Goal: Information Seeking & Learning: Find specific fact

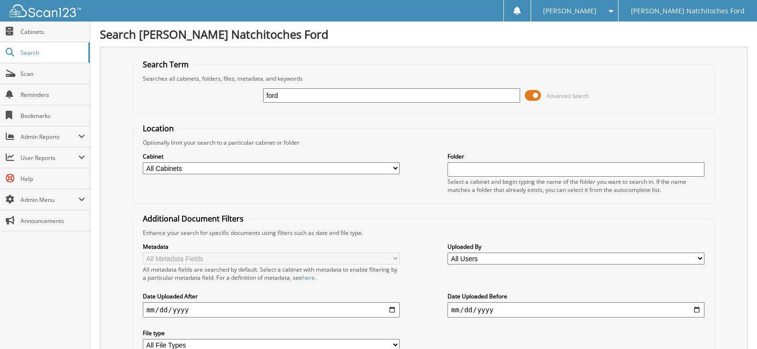
type input "FORD MOTOR CO"
click at [191, 165] on select "All Cabinets ACCOUNTS PAYABLE ACCOUNTS PAYABLE JG ACCOUNTS RECEIVABLE ACTIVE EM…" at bounding box center [271, 168] width 257 height 12
select select "16732"
click at [322, 169] on select "All Cabinets ACCOUNTS PAYABLE ACCOUNTS PAYABLE JG ACCOUNTS RECEIVABLE ACTIVE EM…" at bounding box center [271, 168] width 257 height 12
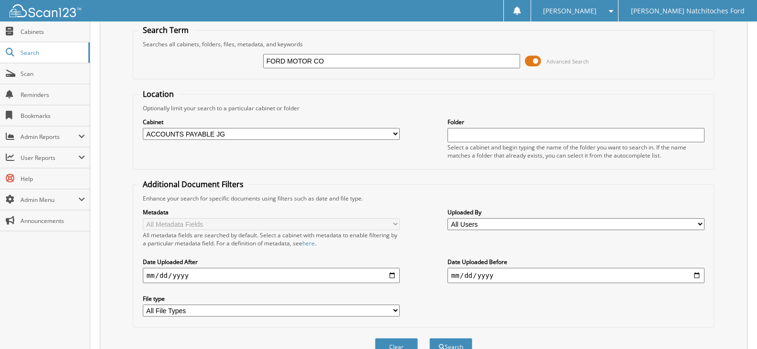
scroll to position [84, 0]
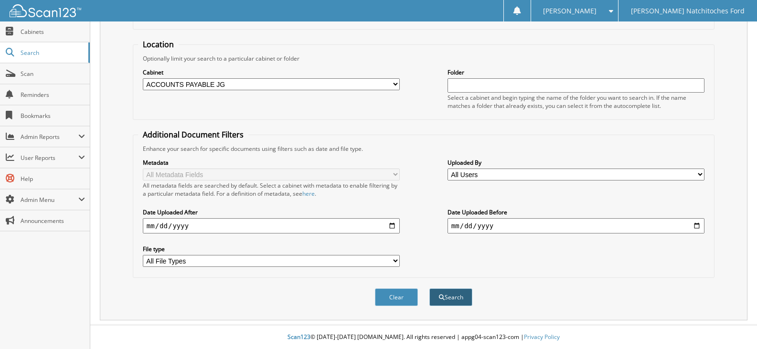
click at [457, 295] on button "Search" at bounding box center [450, 297] width 43 height 18
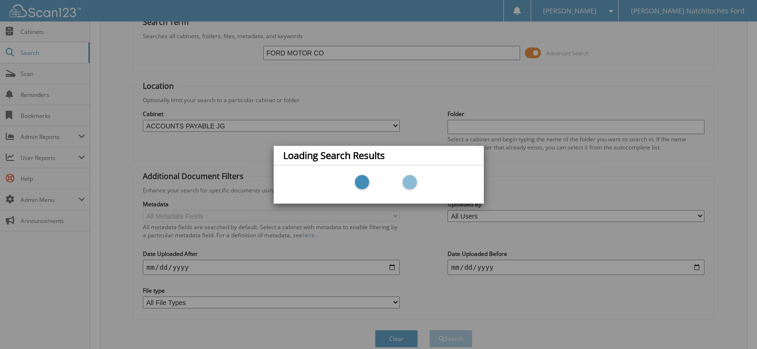
scroll to position [0, 0]
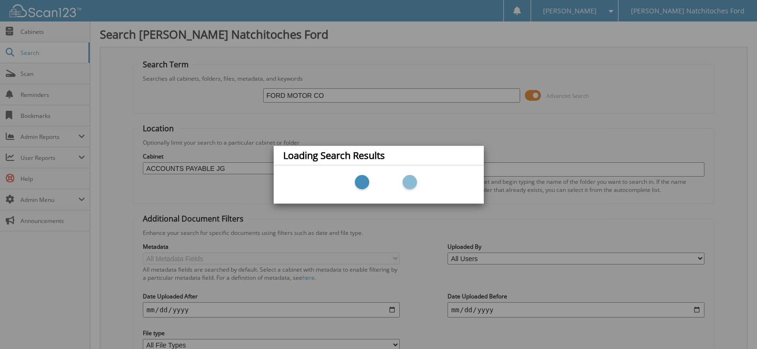
click at [513, 151] on div "Loading Search Results" at bounding box center [378, 174] width 757 height 349
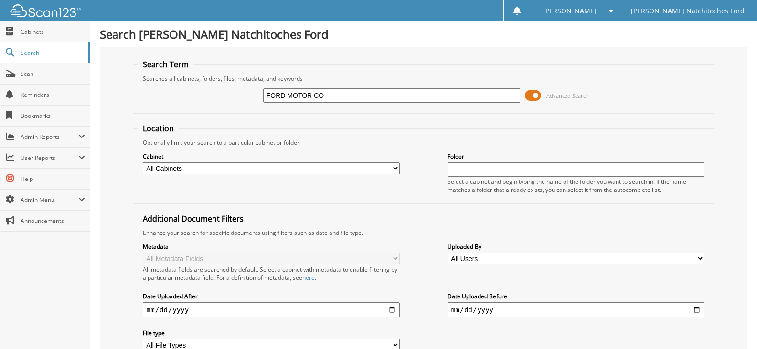
type input "FORD MOTOR CO"
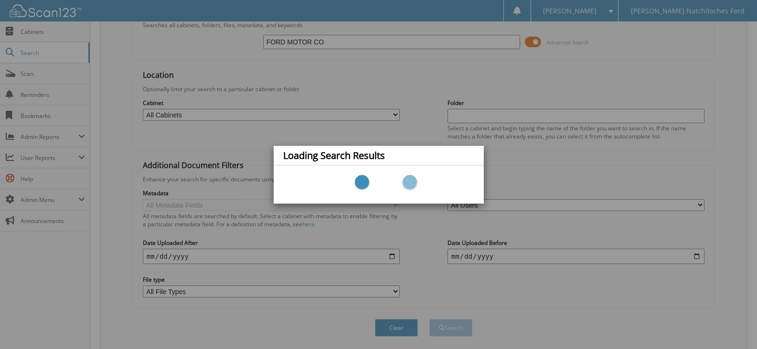
scroll to position [37, 0]
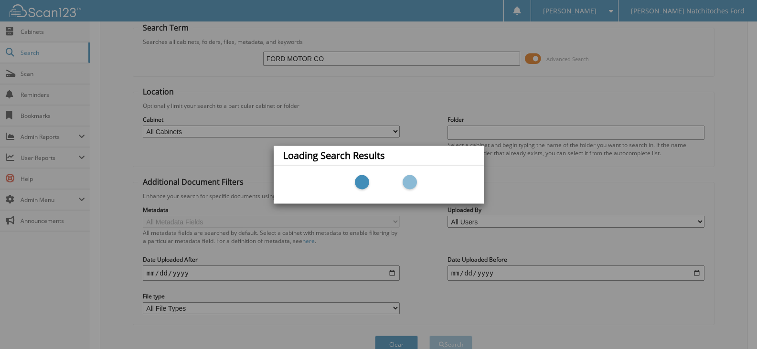
click at [25, 50] on div "Loading Search Results" at bounding box center [378, 174] width 757 height 349
click at [28, 52] on div "Loading Search Results" at bounding box center [378, 174] width 757 height 349
click at [34, 54] on div "Loading Search Results" at bounding box center [378, 174] width 757 height 349
click at [265, 56] on div "Loading Search Results" at bounding box center [378, 174] width 757 height 349
click at [267, 57] on div "Loading Search Results" at bounding box center [378, 174] width 757 height 349
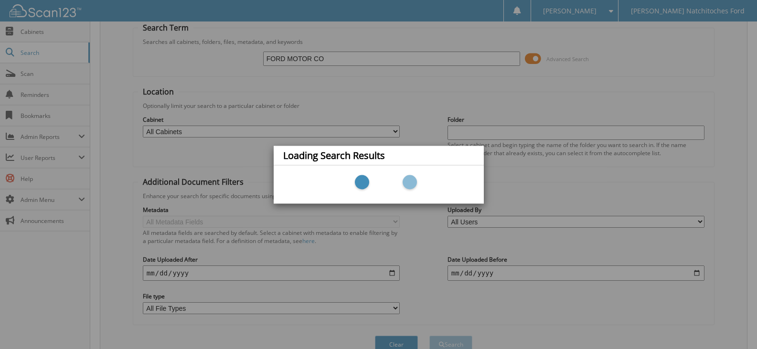
click at [462, 160] on div "Loading Search Results" at bounding box center [379, 156] width 210 height 20
click at [386, 341] on div "Loading Search Results" at bounding box center [378, 174] width 757 height 349
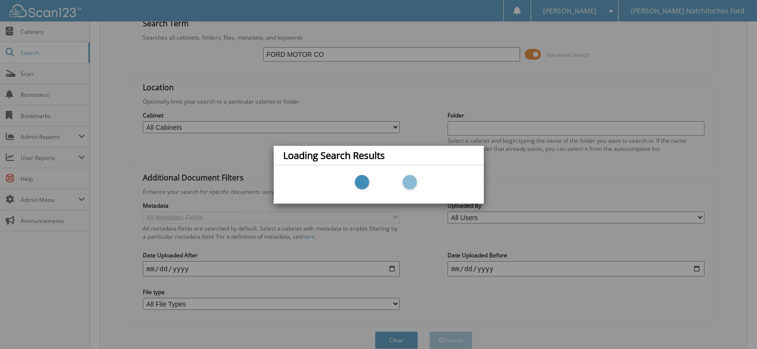
scroll to position [0, 0]
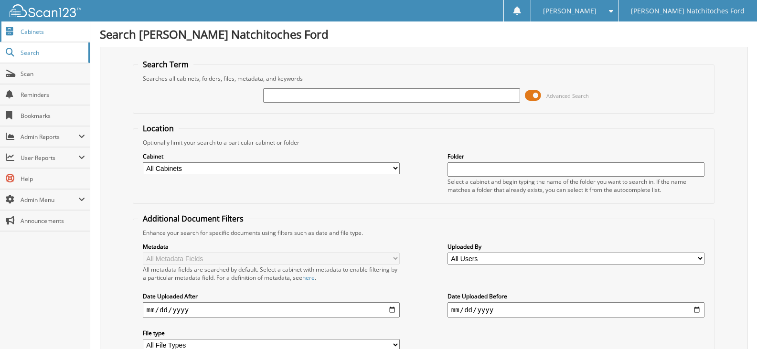
click at [25, 32] on span "Cabinets" at bounding box center [53, 32] width 64 height 8
type input "2025 FORD MOTOR CO."
click at [392, 165] on select "All Cabinets ACCOUNTS PAYABLE ACCOUNTS PAYABLE JG ACCOUNTS RECEIVABLE ACTIVE EM…" at bounding box center [271, 168] width 257 height 12
select select "16732"
click at [143, 162] on select "All Cabinets ACCOUNTS PAYABLE ACCOUNTS PAYABLE JG ACCOUNTS RECEIVABLE ACTIVE EM…" at bounding box center [271, 168] width 257 height 12
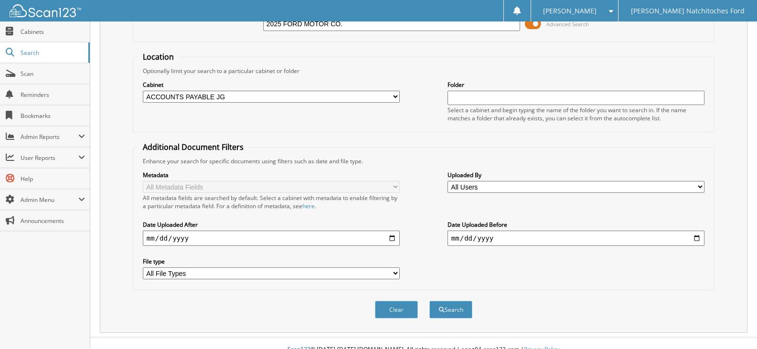
scroll to position [84, 0]
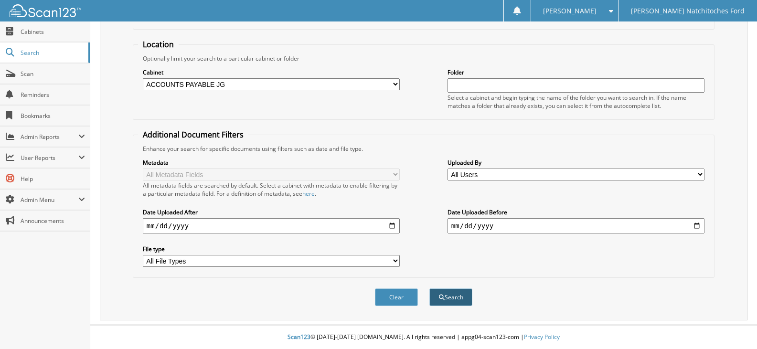
click at [440, 297] on span "submit" at bounding box center [442, 298] width 6 height 6
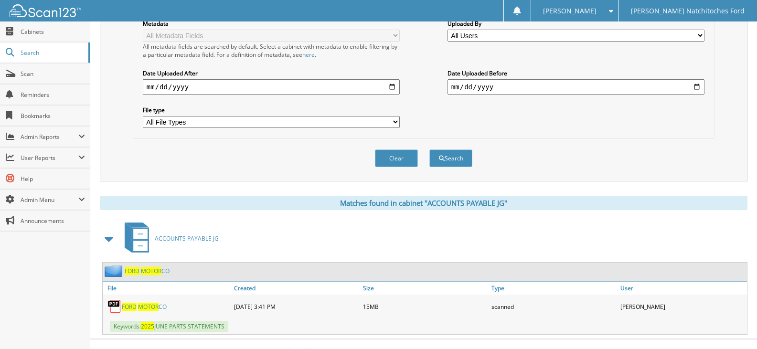
scroll to position [238, 0]
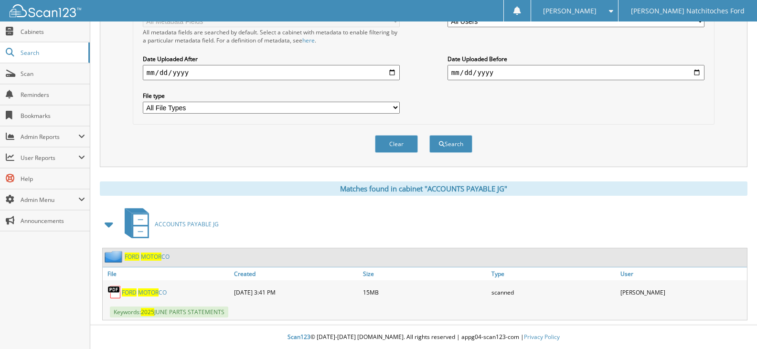
click at [145, 290] on span "MOTOR" at bounding box center [148, 292] width 21 height 8
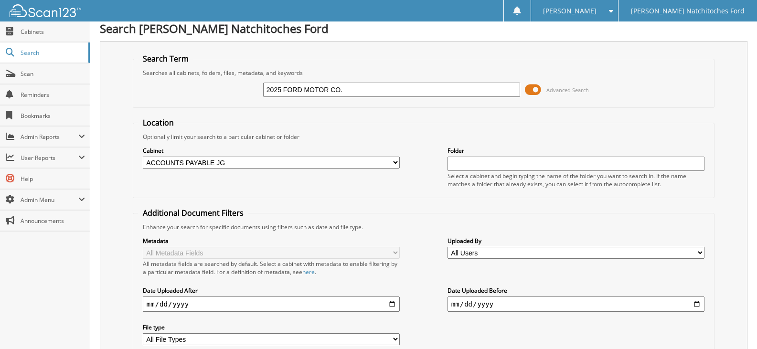
scroll to position [0, 0]
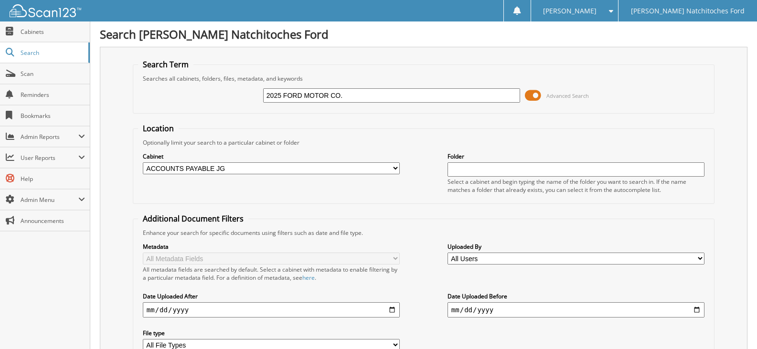
click at [346, 97] on input "2025 FORD MOTOR CO." at bounding box center [391, 95] width 257 height 14
type input "2025 FORD MOTOR CO. JULY PARTS STATEMENT"
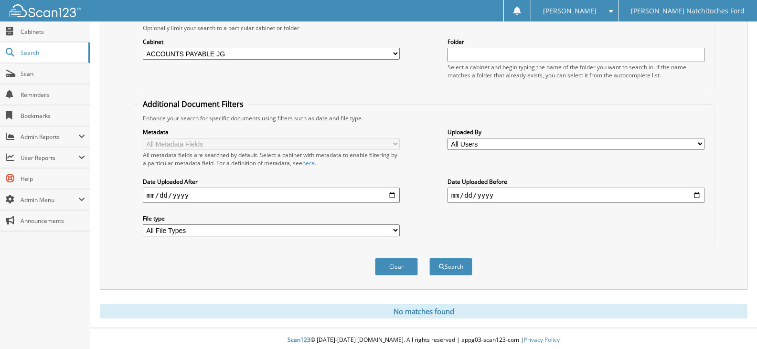
scroll to position [118, 0]
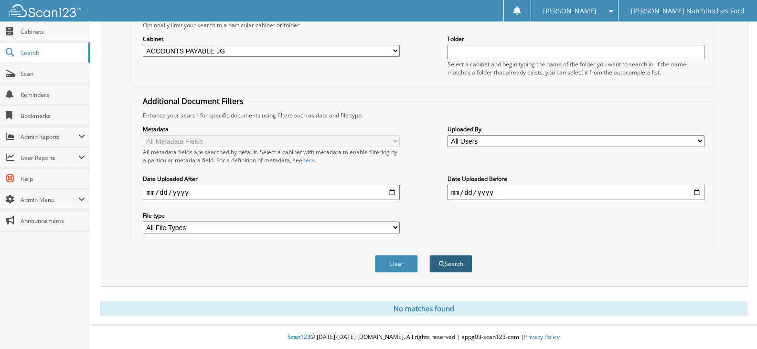
click at [455, 263] on button "Search" at bounding box center [450, 264] width 43 height 18
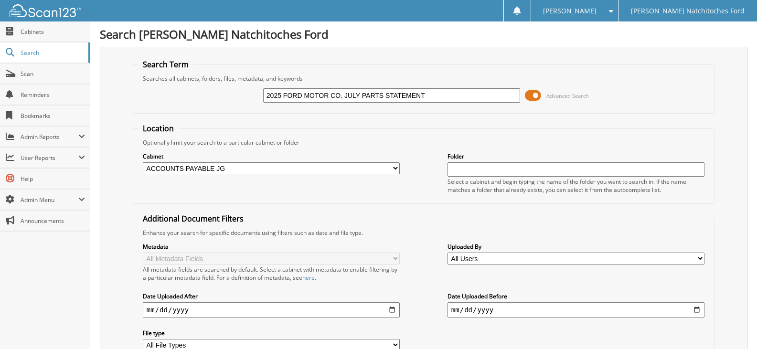
drag, startPoint x: 343, startPoint y: 95, endPoint x: 285, endPoint y: 95, distance: 57.8
click at [285, 95] on input "2025 FORD MOTOR CO. JULY PARTS STATEMENT" at bounding box center [391, 95] width 257 height 14
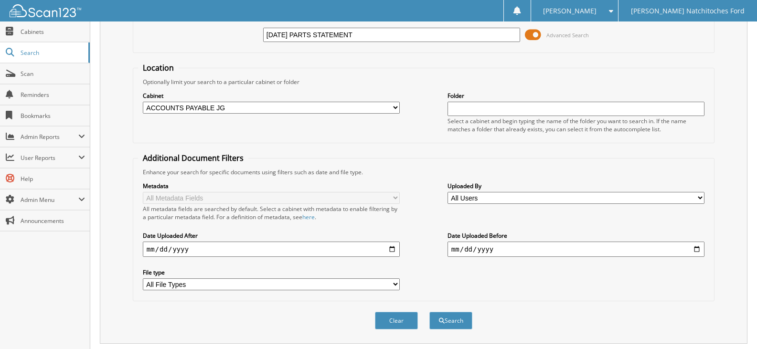
scroll to position [118, 0]
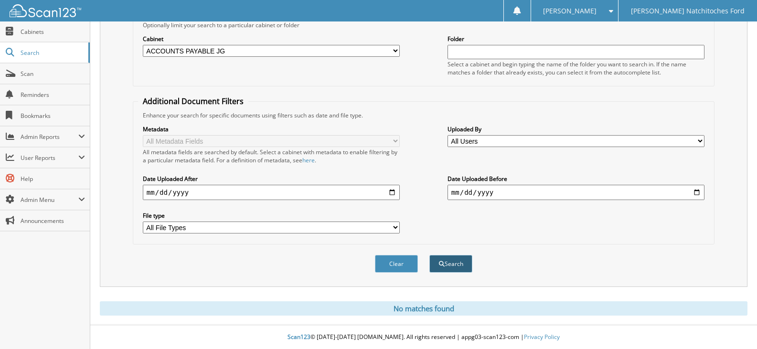
type input "2025 JULY PARTS STATEMENT"
click at [456, 262] on button "Search" at bounding box center [450, 264] width 43 height 18
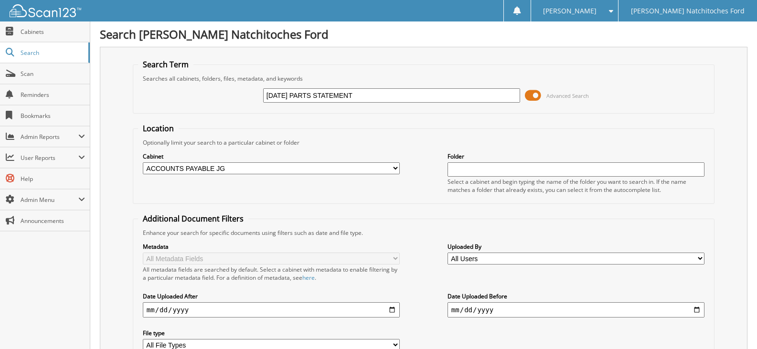
drag, startPoint x: 299, startPoint y: 93, endPoint x: 285, endPoint y: 94, distance: 13.4
click at [285, 94] on input "2025 JULY PARTS STATEMENT" at bounding box center [391, 95] width 257 height 14
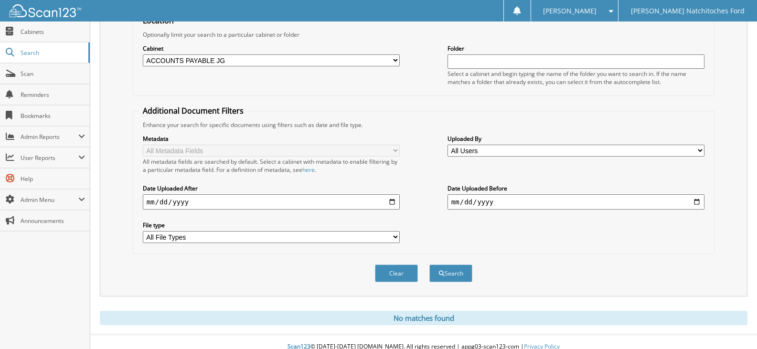
scroll to position [118, 0]
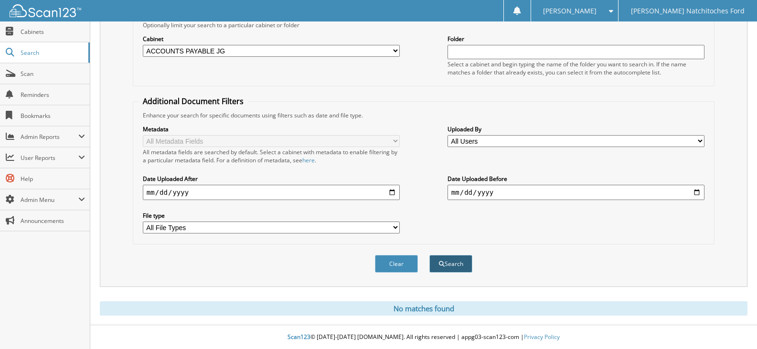
type input "[DATE] PARTS STATEMENT"
click at [451, 264] on button "Search" at bounding box center [450, 264] width 43 height 18
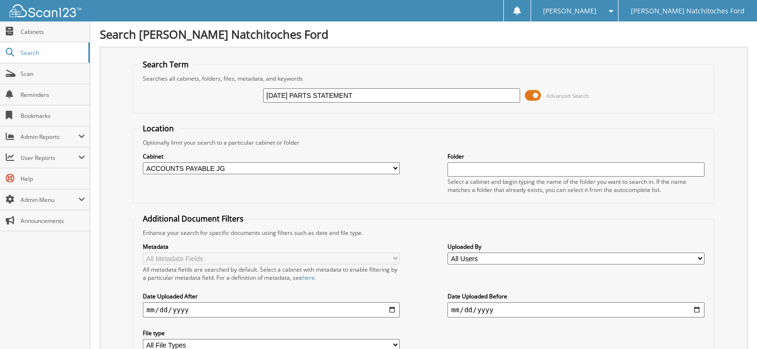
drag, startPoint x: 379, startPoint y: 93, endPoint x: 369, endPoint y: 96, distance: 10.1
click at [369, 96] on input "[DATE] PARTS STATEMENT" at bounding box center [391, 95] width 257 height 14
drag, startPoint x: 380, startPoint y: 92, endPoint x: 286, endPoint y: 95, distance: 93.6
click at [286, 95] on input "[DATE] PARTNTS STATEME" at bounding box center [391, 95] width 257 height 14
type input "2025"
